Goal: Task Accomplishment & Management: Complete application form

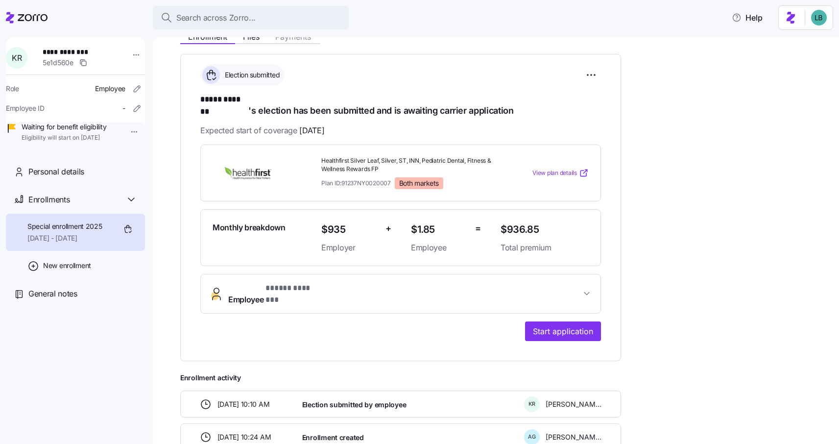
scroll to position [128, 0]
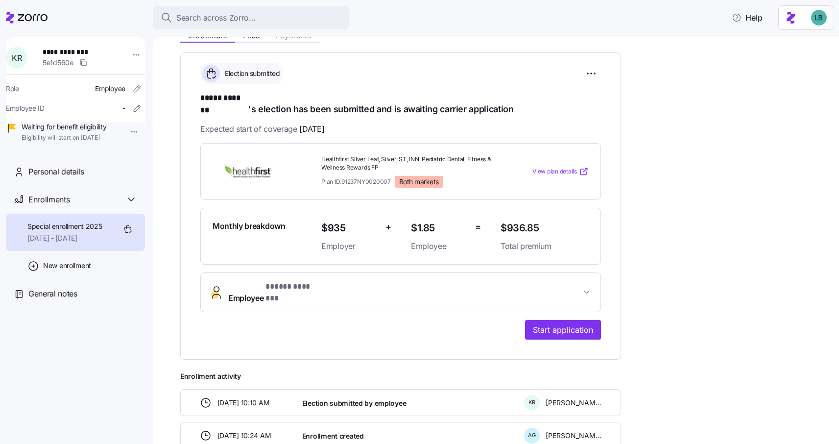
click at [373, 281] on span "Employee * ***** ******* *" at bounding box center [404, 293] width 353 height 24
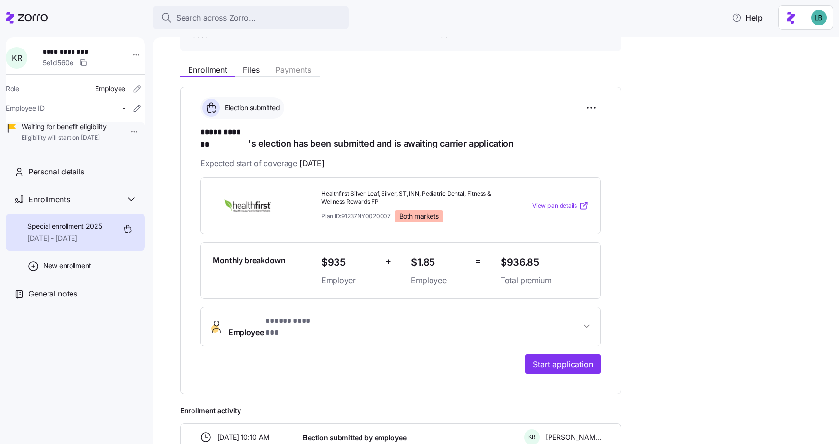
scroll to position [83, 0]
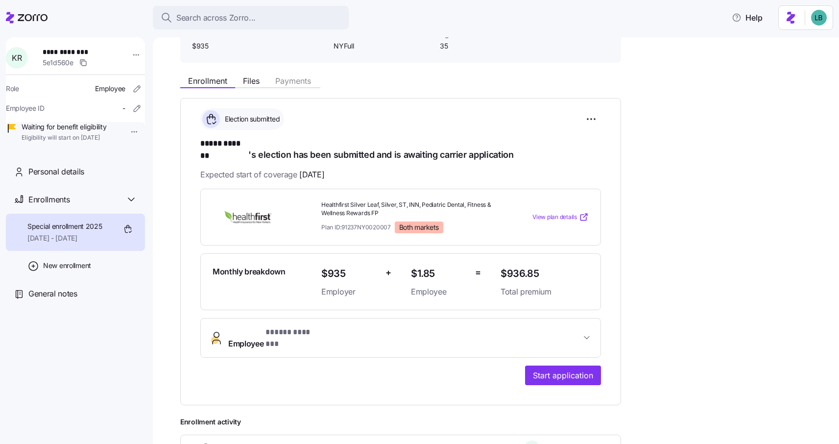
click at [343, 329] on span "Employee * ***** ******* *" at bounding box center [404, 338] width 353 height 24
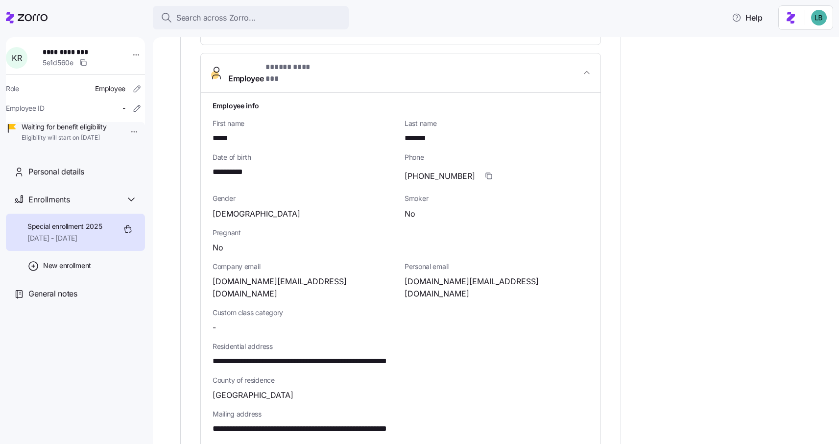
scroll to position [332, 0]
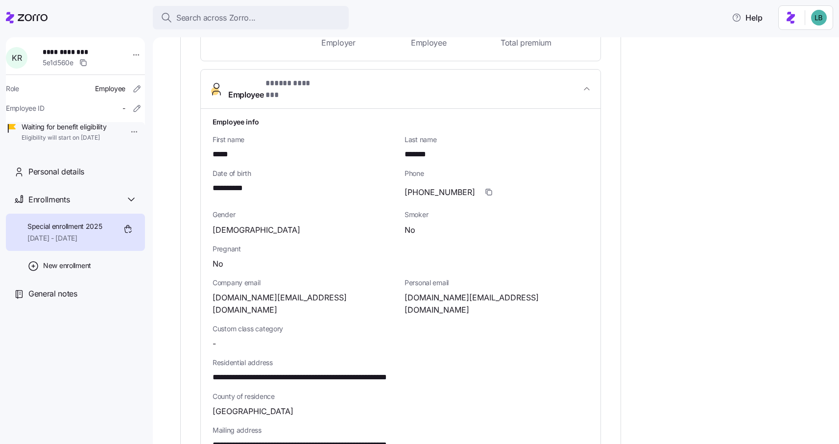
click at [457, 291] on span "kmroberts.nyc@gmail.com" at bounding box center [497, 303] width 184 height 24
copy span "@"
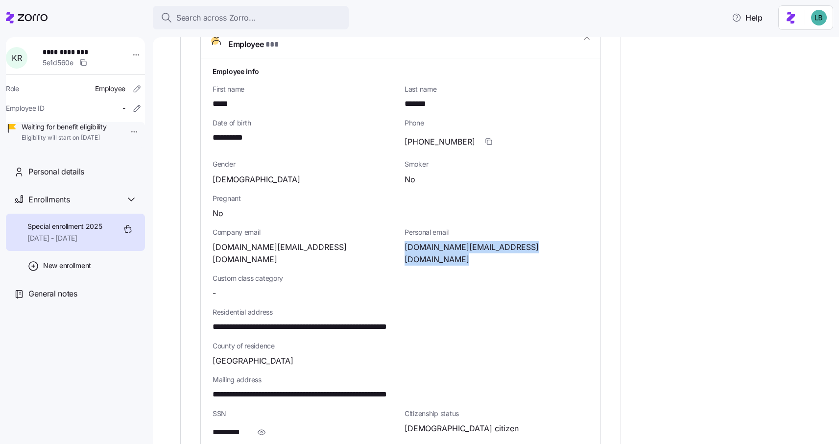
scroll to position [387, 0]
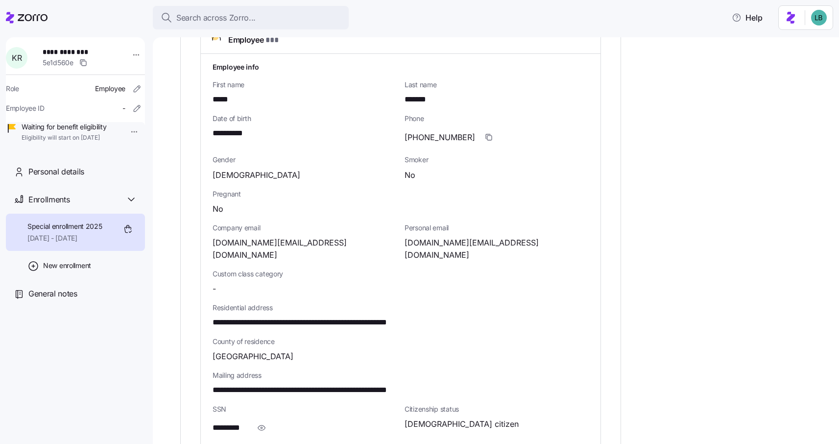
click at [224, 127] on span "**********" at bounding box center [233, 133] width 41 height 12
copy span "**"
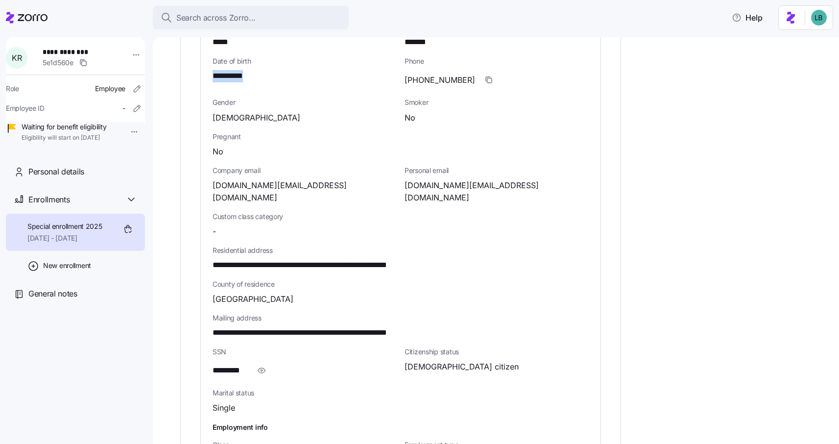
scroll to position [465, 0]
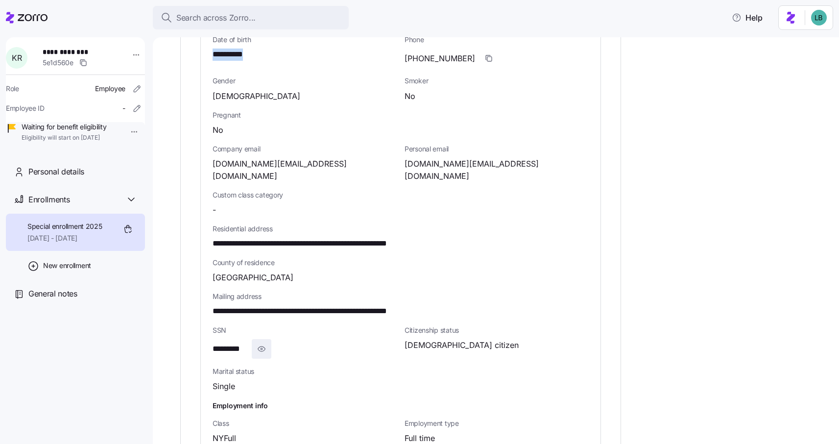
click at [254, 339] on span "button" at bounding box center [261, 348] width 19 height 19
click at [243, 343] on span "**********" at bounding box center [235, 349] width 44 height 12
copy span "****"
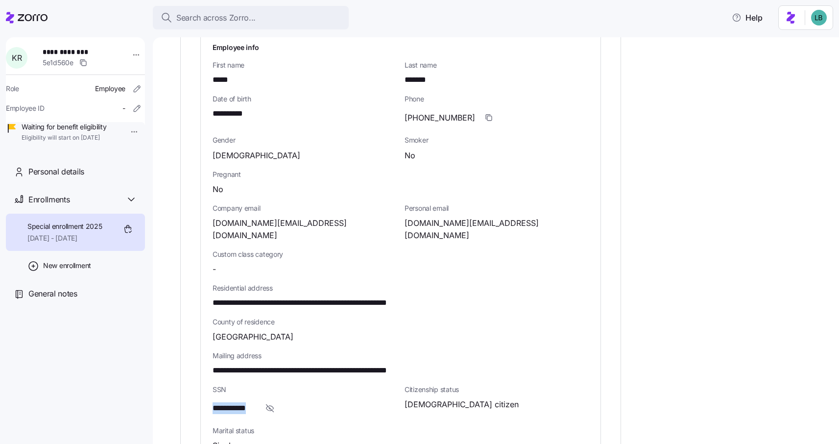
scroll to position [376, 0]
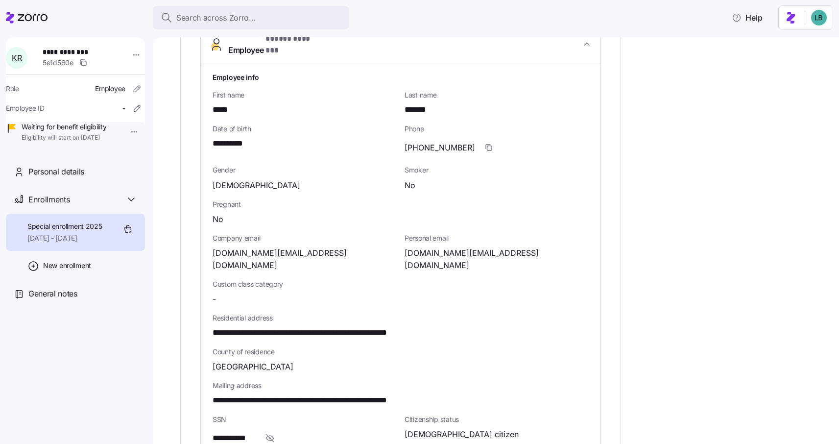
click at [470, 247] on span "kmroberts.nyc@gmail.com" at bounding box center [497, 259] width 184 height 24
copy span "gmail"
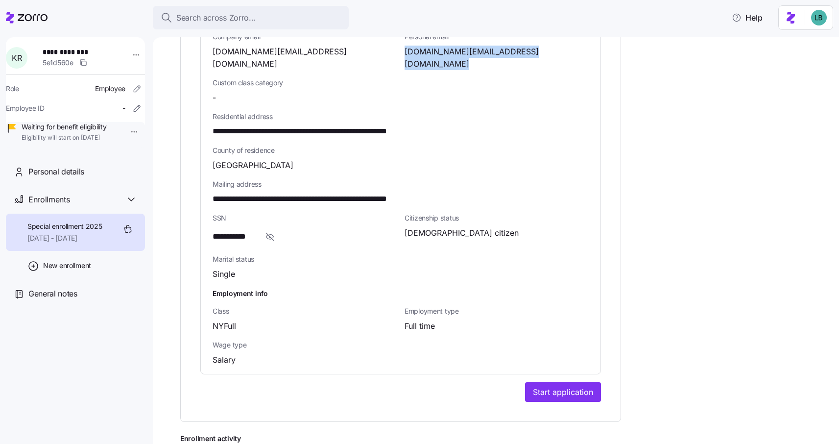
scroll to position [585, 0]
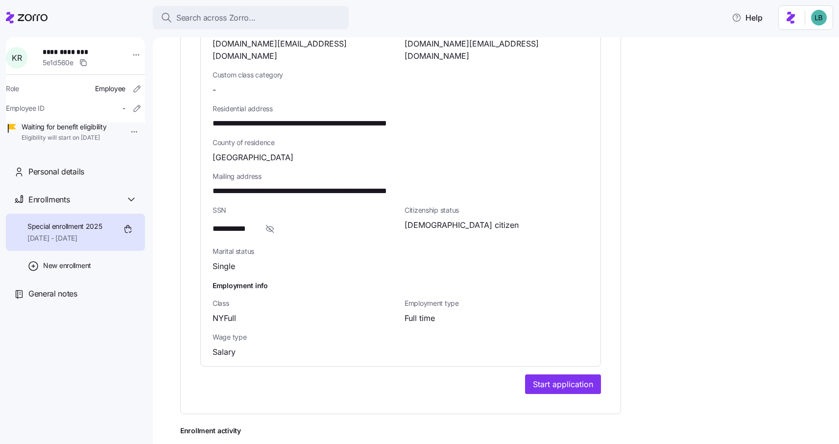
click at [250, 223] on span "**********" at bounding box center [235, 229] width 44 height 12
copy span "****"
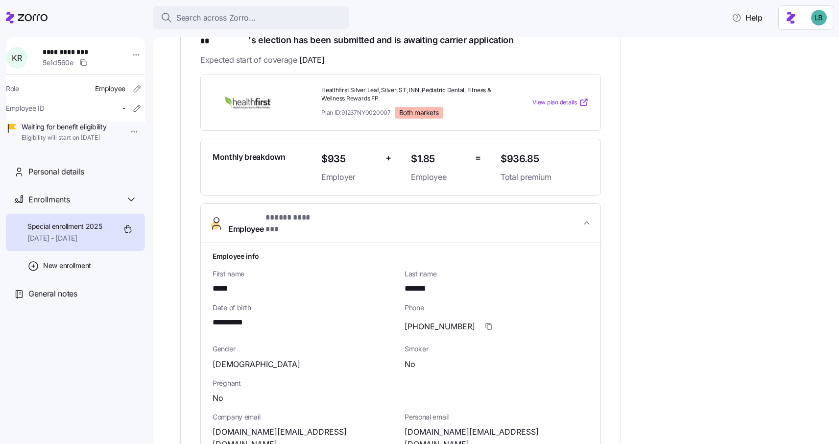
scroll to position [198, 0]
click at [554, 97] on span "View plan details" at bounding box center [554, 101] width 45 height 9
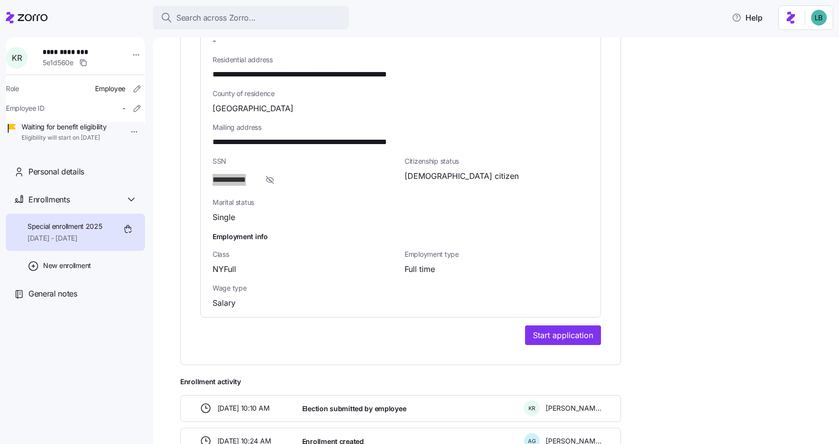
scroll to position [637, 0]
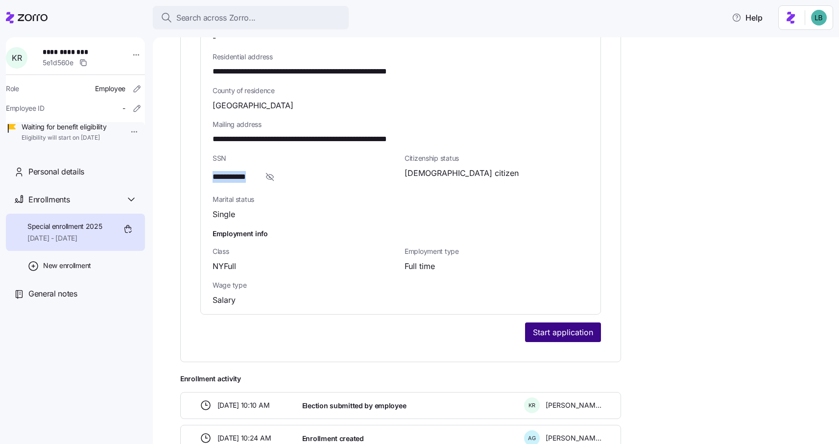
click at [557, 326] on span "Start application" at bounding box center [563, 332] width 60 height 12
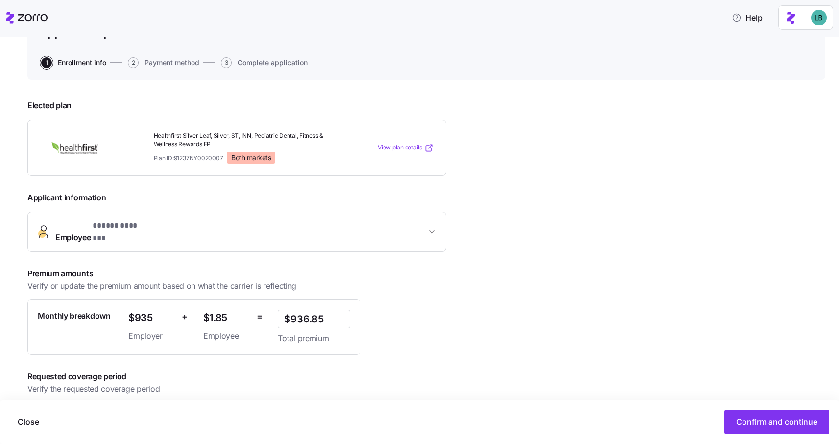
scroll to position [115, 0]
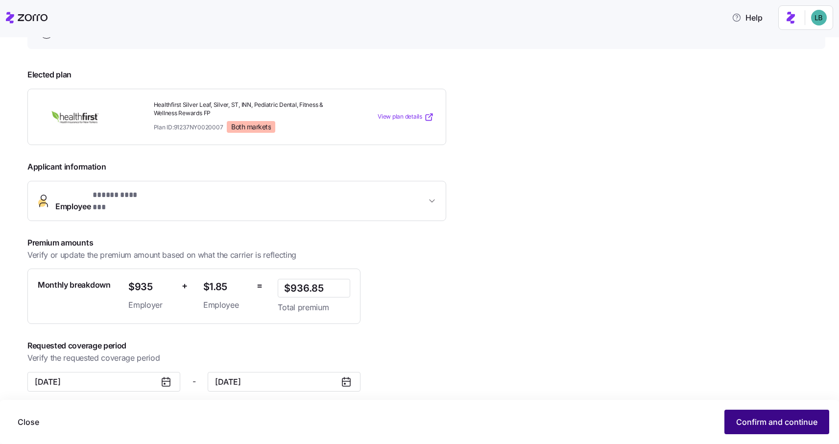
click at [763, 426] on span "Confirm and continue" at bounding box center [776, 422] width 81 height 12
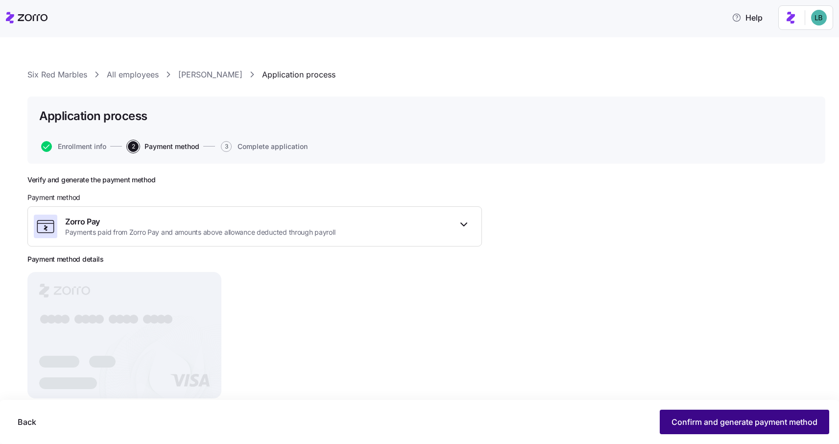
click at [722, 424] on span "Confirm and generate payment method" at bounding box center [745, 422] width 146 height 12
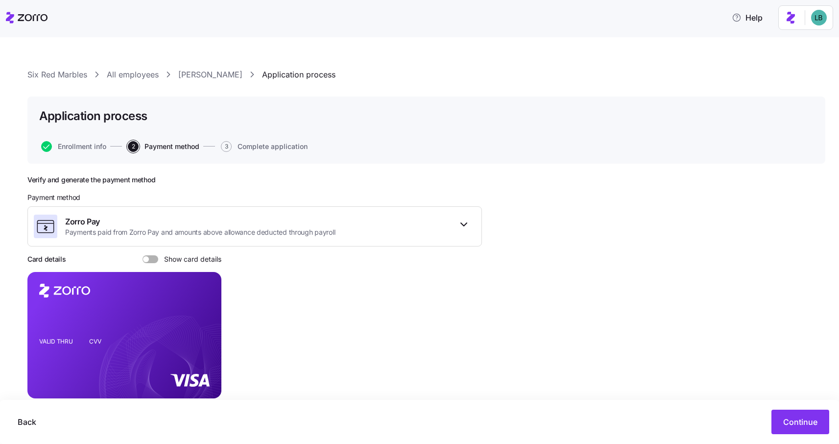
scroll to position [41, 0]
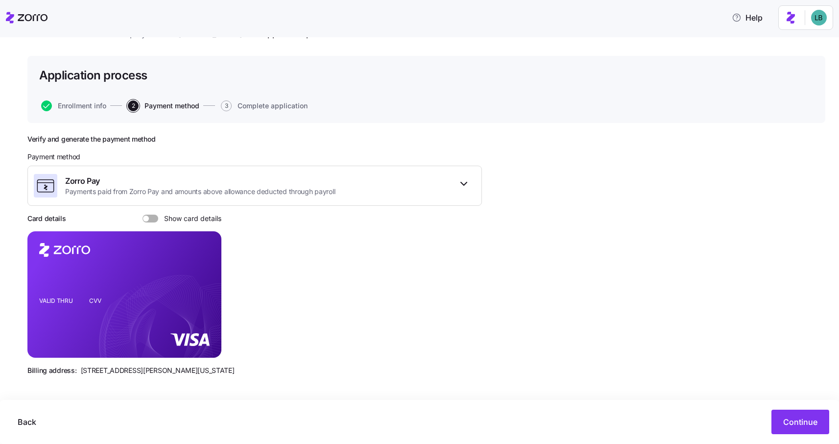
click at [151, 220] on span at bounding box center [154, 219] width 10 height 8
click at [143, 215] on input "Show card details" at bounding box center [143, 215] width 0 height 0
click at [796, 419] on span "Continue" at bounding box center [800, 422] width 34 height 12
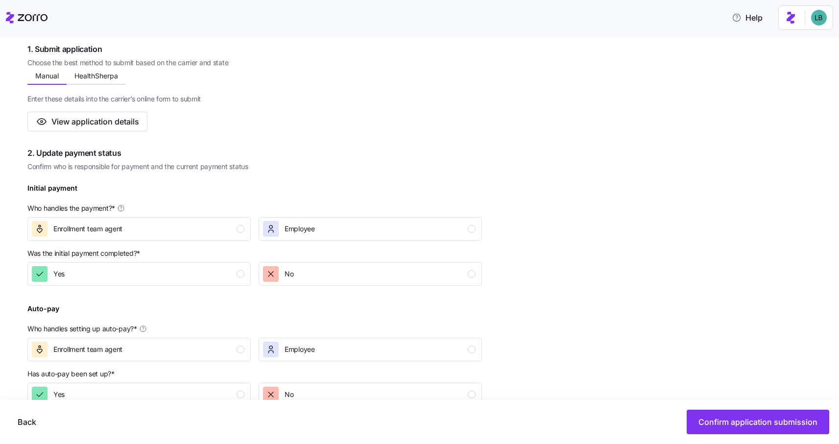
scroll to position [195, 0]
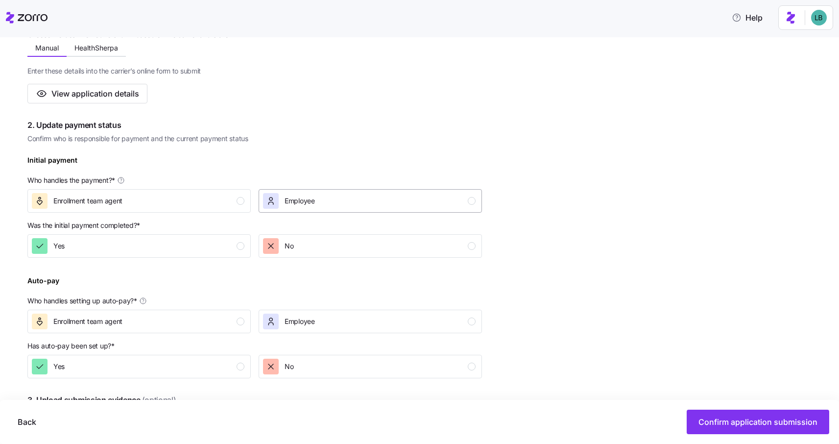
click at [388, 201] on div "Employee" at bounding box center [369, 201] width 213 height 16
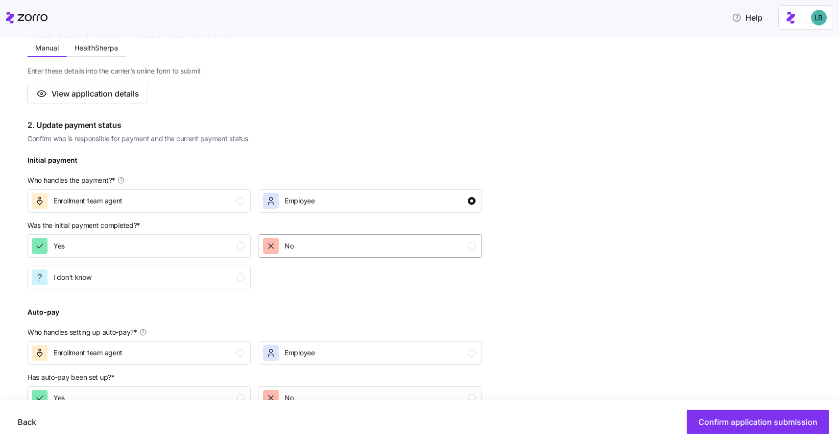
click at [400, 249] on div "No" at bounding box center [369, 246] width 213 height 16
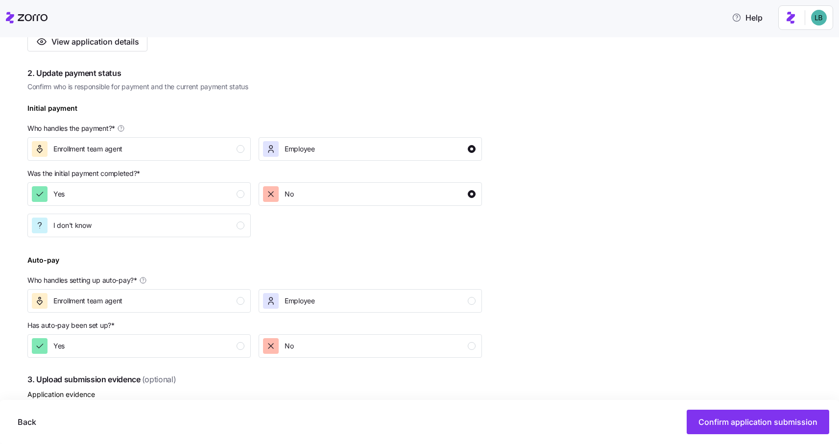
scroll to position [261, 0]
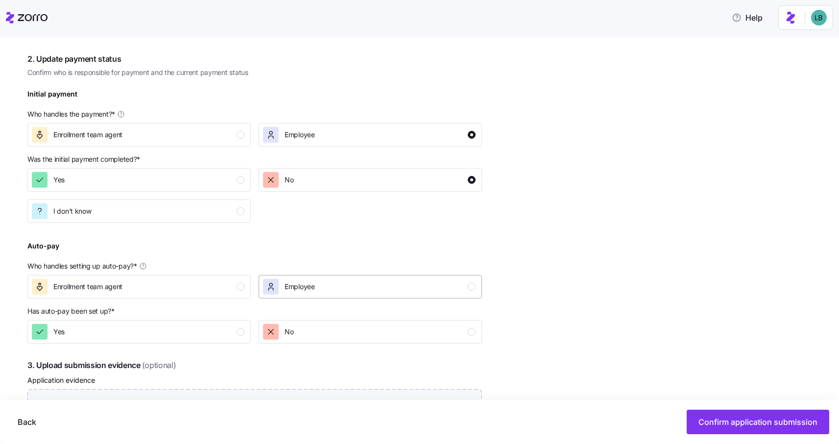
click at [403, 289] on div "Employee" at bounding box center [369, 287] width 213 height 16
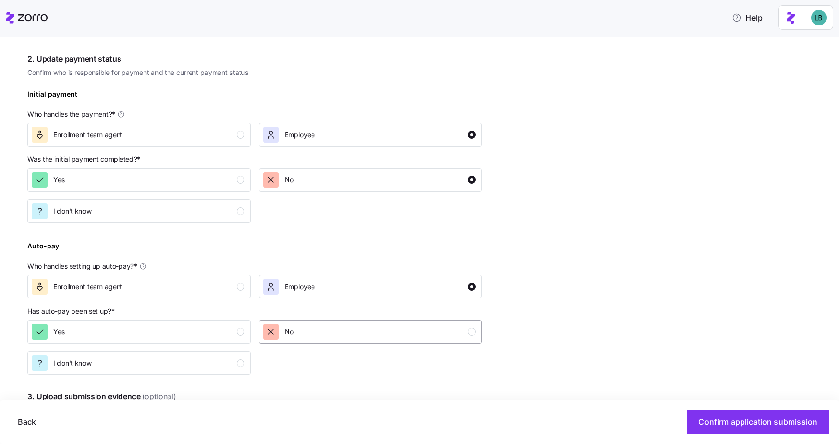
click at [411, 336] on div "No" at bounding box center [369, 332] width 213 height 16
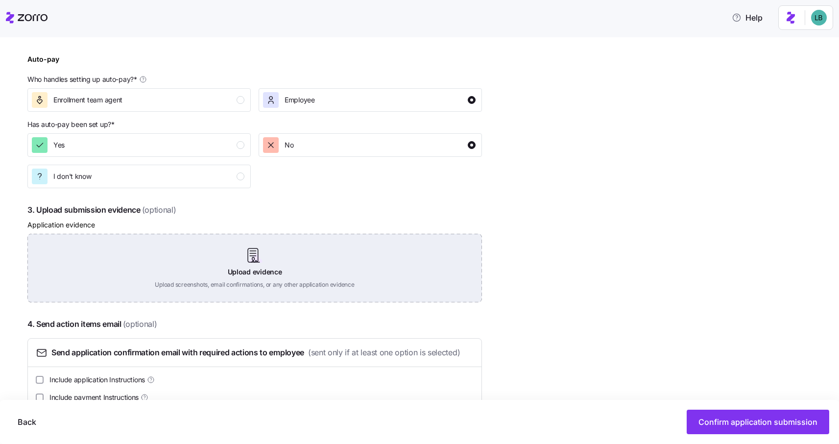
scroll to position [478, 0]
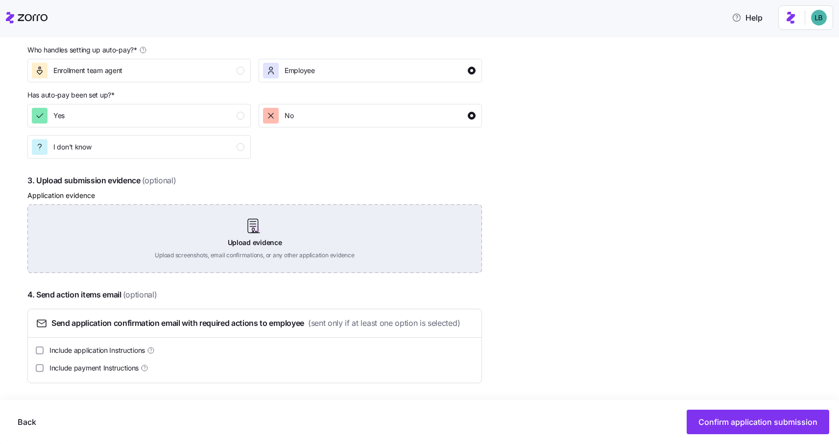
click at [254, 230] on div "Upload evidence Upload screenshots, email confirmations, or any other applicati…" at bounding box center [254, 238] width 455 height 69
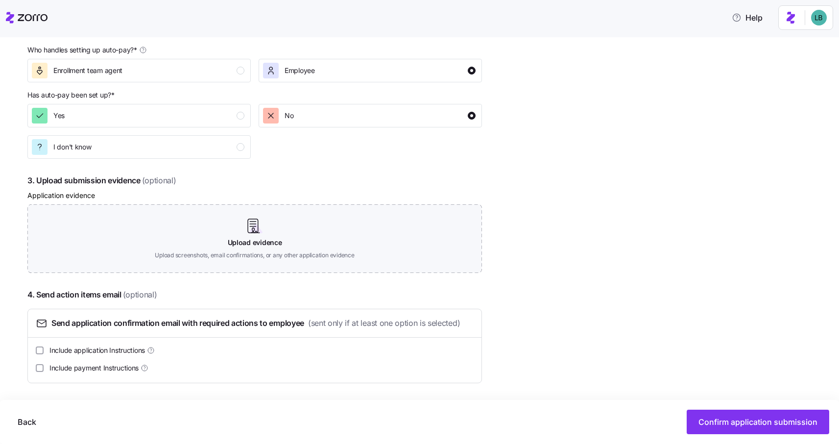
click at [575, 364] on div "Complete the 4 steps below and confirm application submission 1. Submit applica…" at bounding box center [426, 65] width 798 height 734
click at [44, 368] on input "Include payment Instructions" at bounding box center [40, 368] width 8 height 8
checkbox input "true"
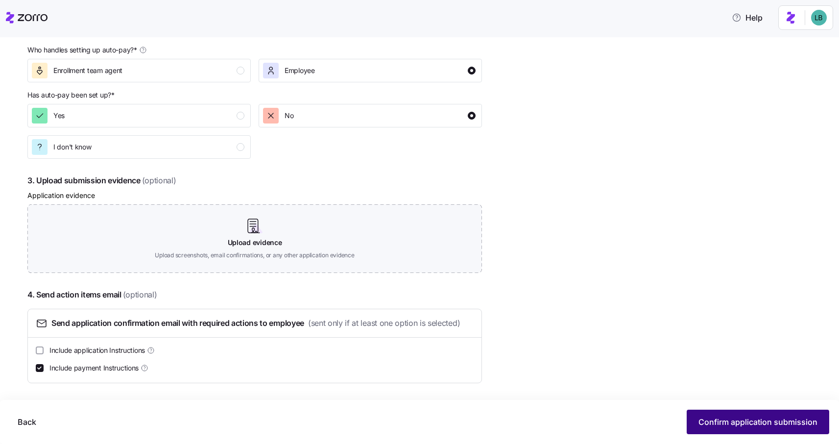
click at [762, 423] on span "Confirm application submission" at bounding box center [758, 422] width 119 height 12
